Goal: Navigation & Orientation: Find specific page/section

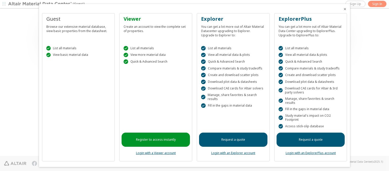
click at [263, 9] on icon "Close" at bounding box center [345, 9] width 4 height 4
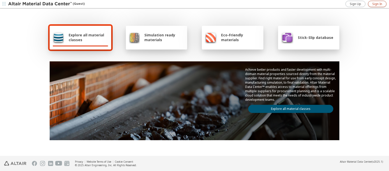
click at [263, 4] on span "Sign In" at bounding box center [377, 4] width 10 height 4
click at [40, 4] on img at bounding box center [40, 4] width 65 height 5
click at [86, 37] on span "Explore all material classes" at bounding box center [88, 38] width 39 height 10
click at [289, 108] on link "Explore all material classes" at bounding box center [290, 109] width 85 height 8
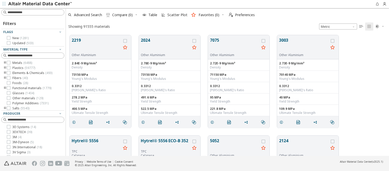
scroll to position [121, 319]
click at [240, 15] on span "Preferences" at bounding box center [245, 15] width 20 height 4
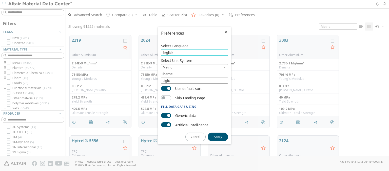
click at [194, 53] on span "English" at bounding box center [194, 53] width 67 height 6
click at [194, 65] on span "Deutsch" at bounding box center [194, 66] width 63 height 4
click at [218, 137] on span "Apply" at bounding box center [218, 137] width 8 height 4
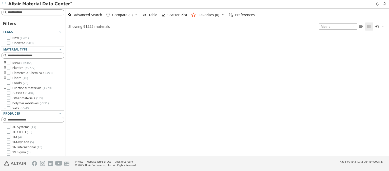
type input "*******"
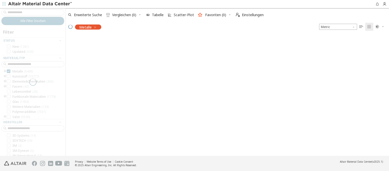
scroll to position [120, 319]
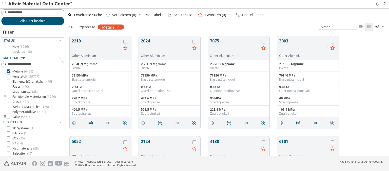
click at [249, 15] on span "Einstellungen" at bounding box center [253, 15] width 22 height 4
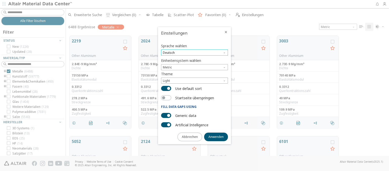
click at [194, 53] on span "Deutsch" at bounding box center [194, 53] width 67 height 6
click at [194, 59] on span "English" at bounding box center [194, 59] width 63 height 4
click at [216, 137] on span "Anwenden" at bounding box center [215, 137] width 15 height 4
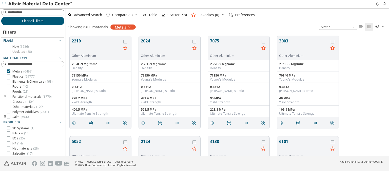
click at [31, 21] on span "Clear All Filters" at bounding box center [33, 21] width 22 height 4
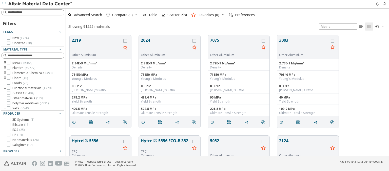
scroll to position [121, 319]
click at [40, 4] on img at bounding box center [40, 4] width 65 height 5
